Goal: Task Accomplishment & Management: Use online tool/utility

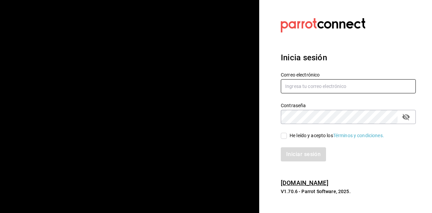
click at [325, 94] on input "text" at bounding box center [348, 86] width 135 height 14
type input "[EMAIL_ADDRESS][DOMAIN_NAME]"
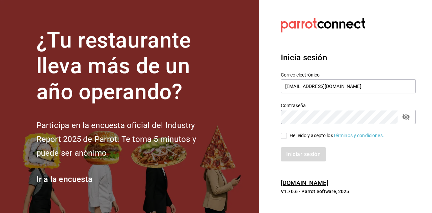
click at [282, 139] on input "He leído y acepto los Términos y condiciones." at bounding box center [284, 136] width 6 height 6
checkbox input "true"
click at [287, 162] on button "Iniciar sesión" at bounding box center [304, 155] width 46 height 14
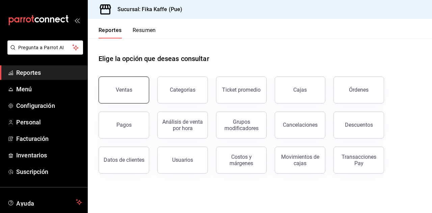
click at [124, 87] on button "Ventas" at bounding box center [124, 90] width 51 height 27
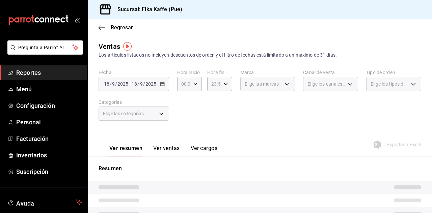
click at [128, 79] on div "[DATE] [DATE] - [DATE] [DATE]" at bounding box center [134, 84] width 71 height 14
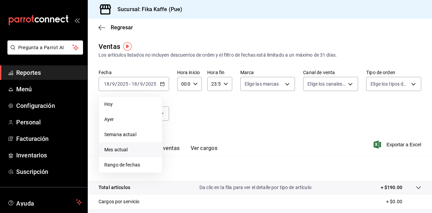
click at [123, 146] on li "Mes actual" at bounding box center [130, 150] width 63 height 15
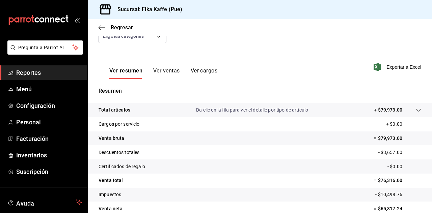
scroll to position [32, 0]
